Goal: Information Seeking & Learning: Learn about a topic

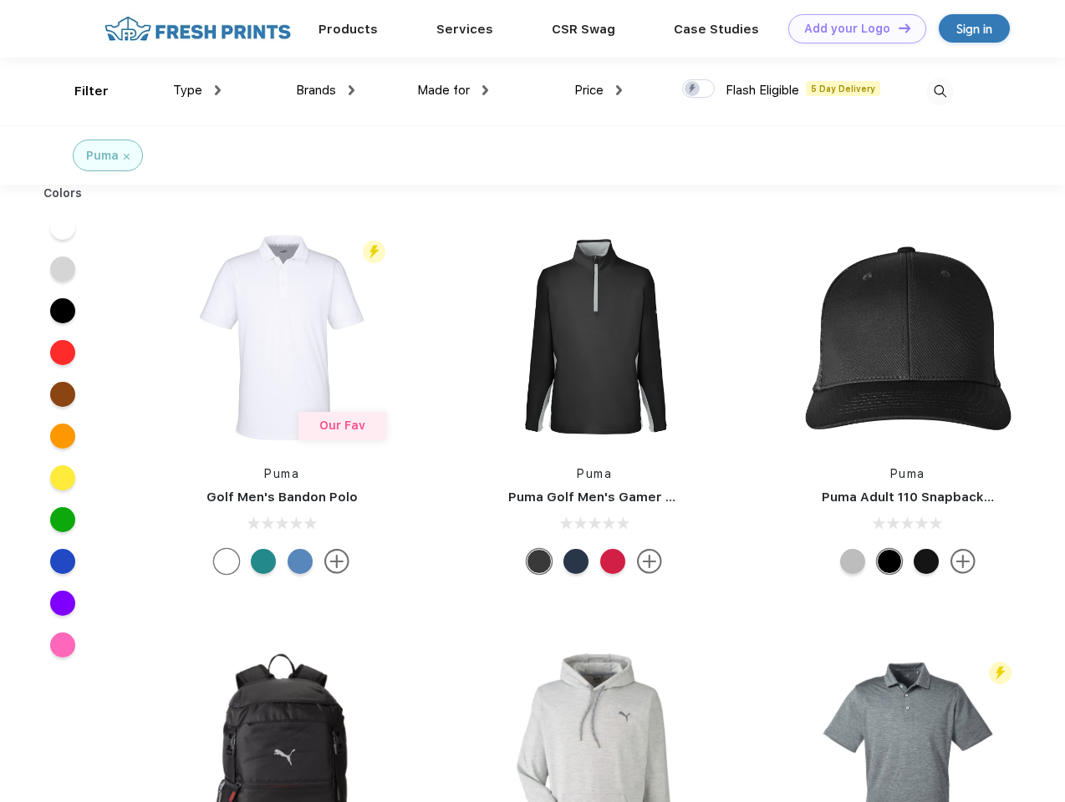
click at [851, 28] on link "Add your Logo Design Tool" at bounding box center [857, 28] width 138 height 29
click at [0, 0] on div "Design Tool" at bounding box center [0, 0] width 0 height 0
click at [897, 28] on link "Add your Logo Design Tool" at bounding box center [857, 28] width 138 height 29
click at [80, 91] on div "Filter" at bounding box center [91, 91] width 34 height 19
click at [197, 90] on span "Type" at bounding box center [187, 90] width 29 height 15
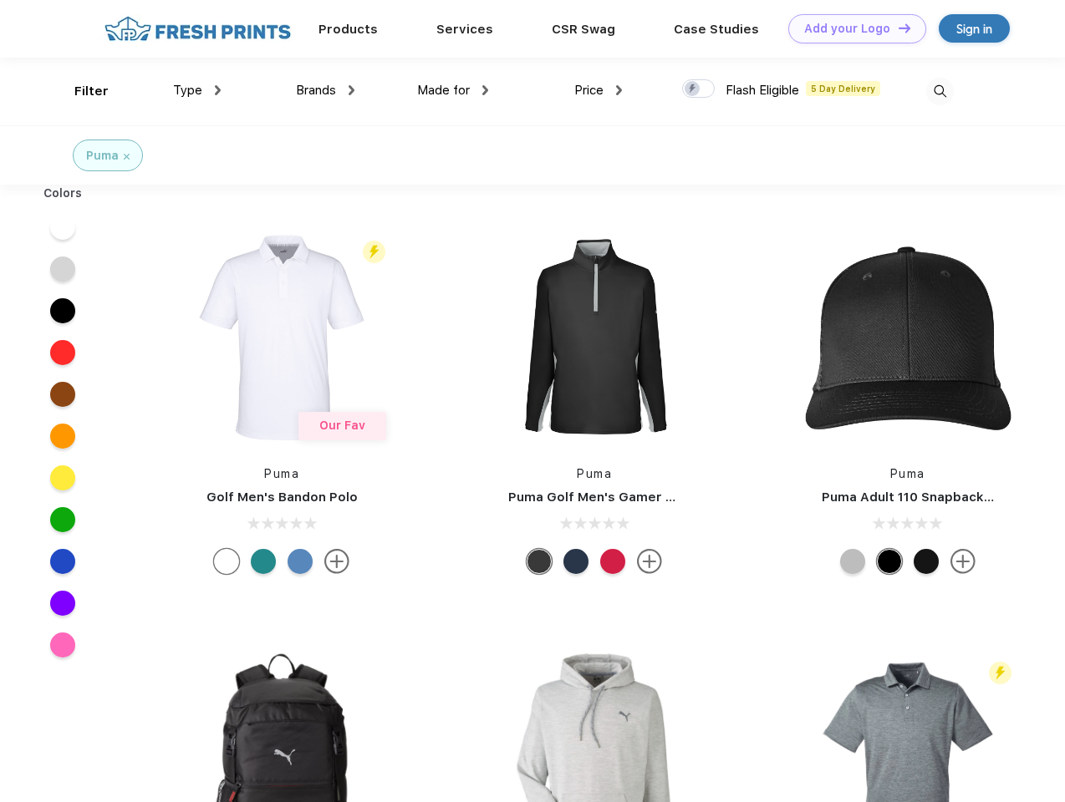
click at [325, 90] on span "Brands" at bounding box center [316, 90] width 40 height 15
click at [453, 90] on span "Made for" at bounding box center [443, 90] width 53 height 15
click at [598, 90] on span "Price" at bounding box center [588, 90] width 29 height 15
click at [699, 89] on div at bounding box center [698, 88] width 33 height 18
click at [693, 89] on input "checkbox" at bounding box center [687, 84] width 11 height 11
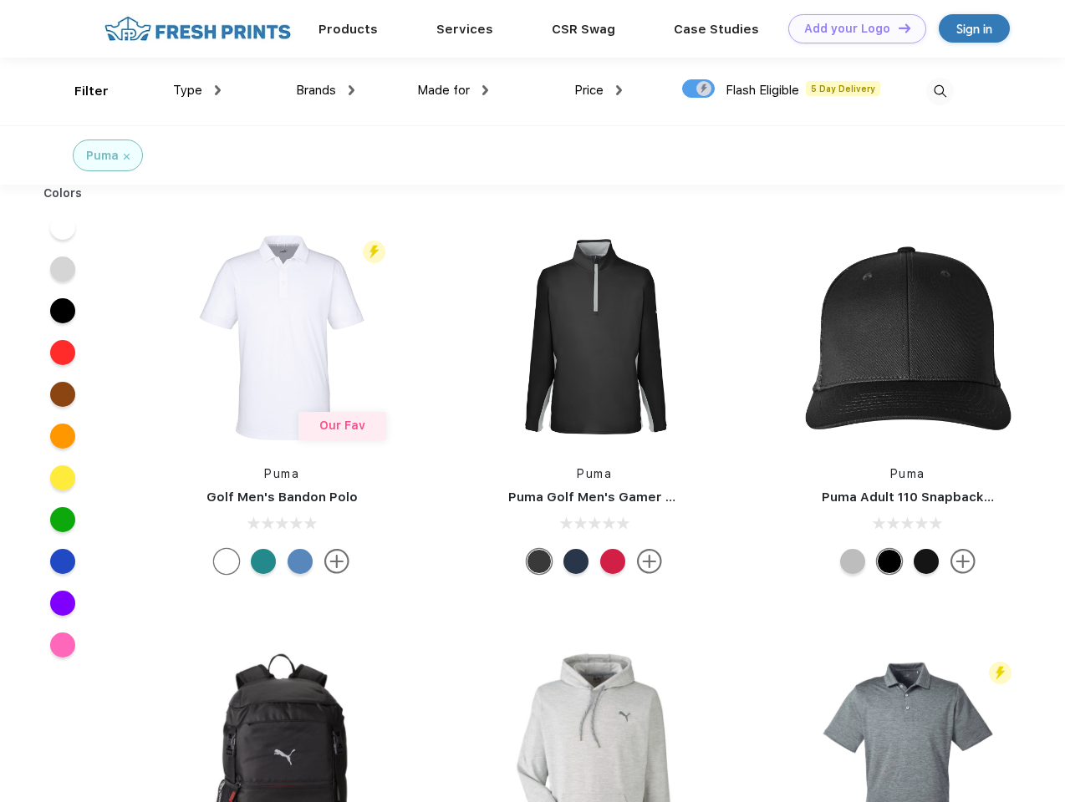
click at [939, 91] on img at bounding box center [940, 92] width 28 height 28
